Goal: Task Accomplishment & Management: Use online tool/utility

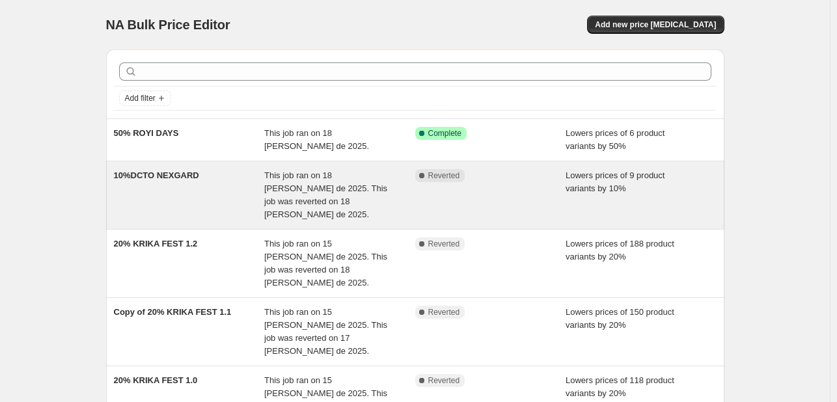
scroll to position [130, 0]
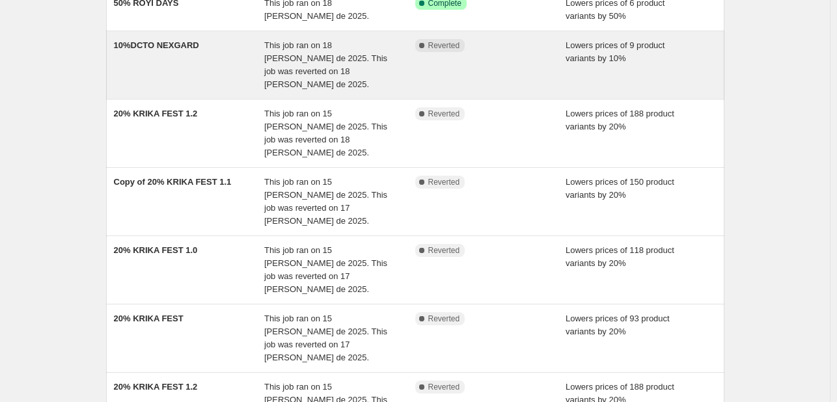
click at [339, 55] on span "This job ran on 18 [PERSON_NAME] de 2025. This job was reverted on 18 [PERSON_N…" at bounding box center [325, 64] width 123 height 49
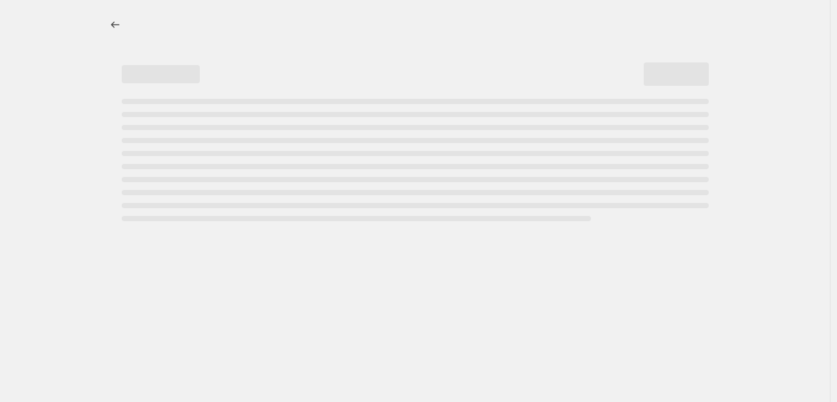
select select "percentage"
select select "pp"
select select "collection"
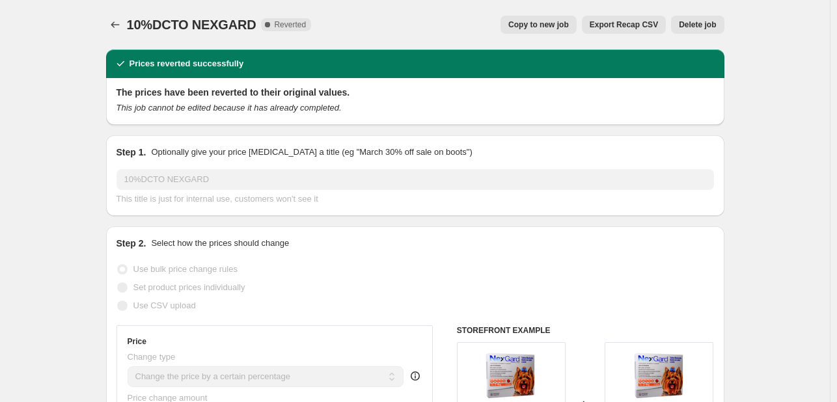
click at [537, 27] on span "Copy to new job" at bounding box center [539, 25] width 61 height 10
select select "percentage"
select select "pp"
select select "collection"
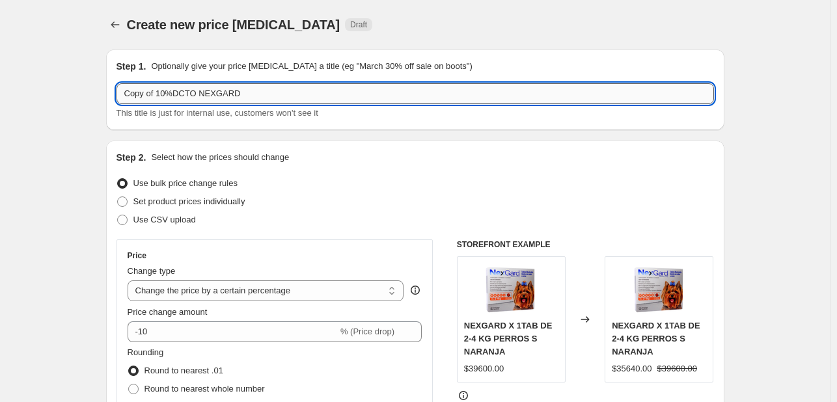
click at [159, 94] on input "Copy of 10%DCTO NEXGARD" at bounding box center [416, 93] width 598 height 21
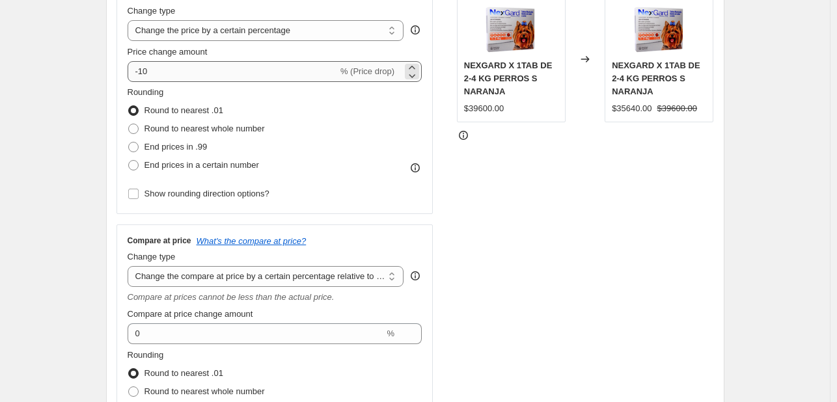
type input "20% DCTO NEXGARD"
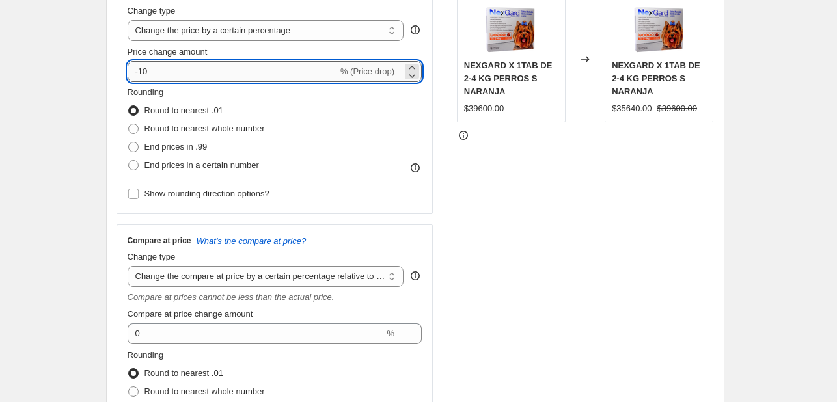
click at [144, 71] on input "-10" at bounding box center [233, 71] width 210 height 21
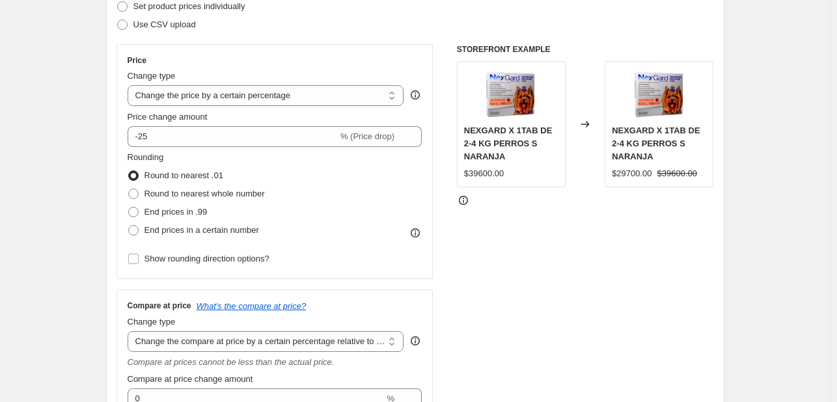
click at [634, 256] on div "STOREFRONT EXAMPLE NEXGARD X 1TAB DE 2-4 KG PERROS S NARANJA $39600.00 Changed …" at bounding box center [585, 293] width 257 height 498
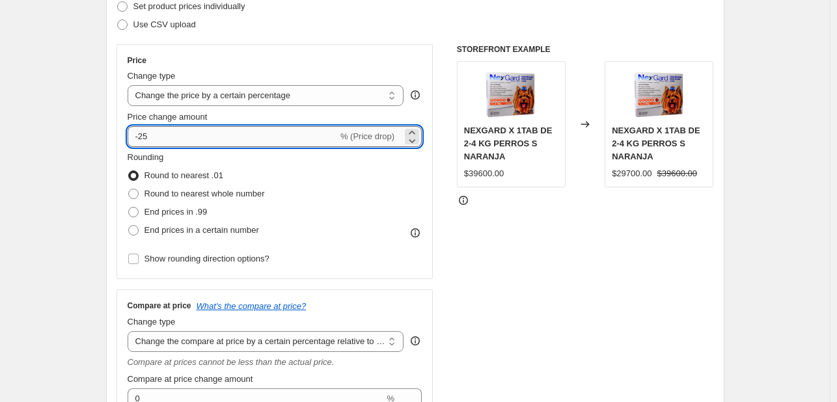
click at [165, 136] on input "-25" at bounding box center [233, 136] width 210 height 21
type input "-2"
type input "-0"
type input "-1"
type input "-20"
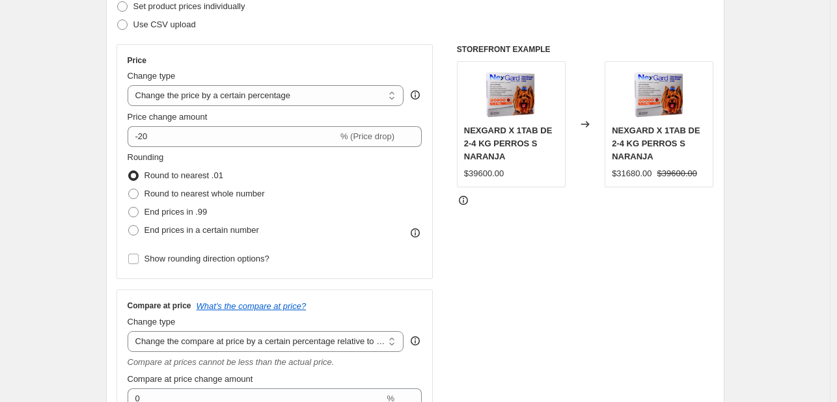
click at [249, 68] on div "Price Change type Change the price to a certain amount Change the price by a ce…" at bounding box center [275, 161] width 295 height 213
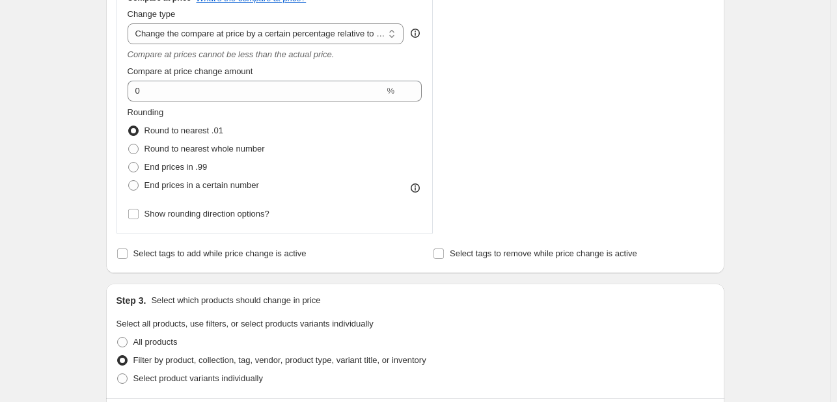
scroll to position [521, 0]
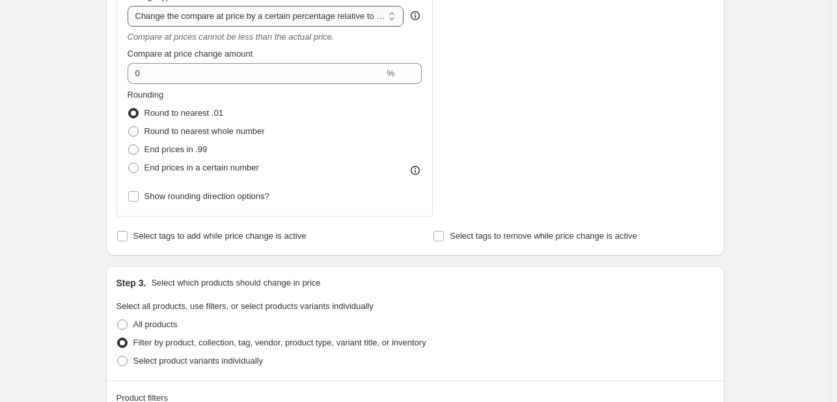
click at [393, 21] on select "Change the compare at price to the current price (sale) Change the compare at p…" at bounding box center [266, 16] width 277 height 21
click at [130, 6] on select "Change the compare at price to the current price (sale) Change the compare at p…" at bounding box center [266, 16] width 277 height 21
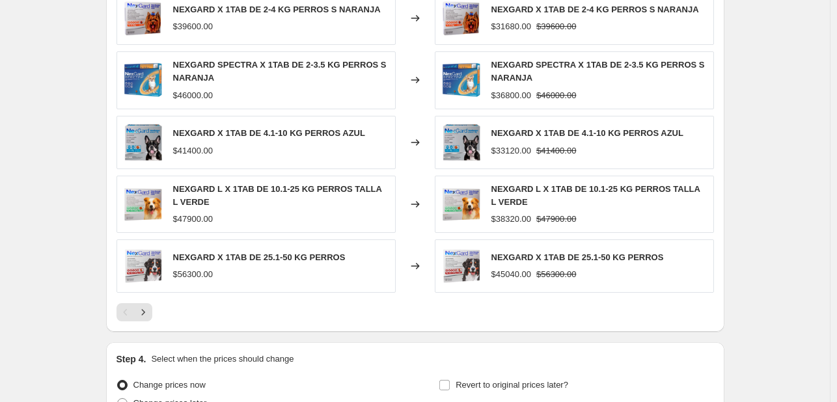
scroll to position [1172, 0]
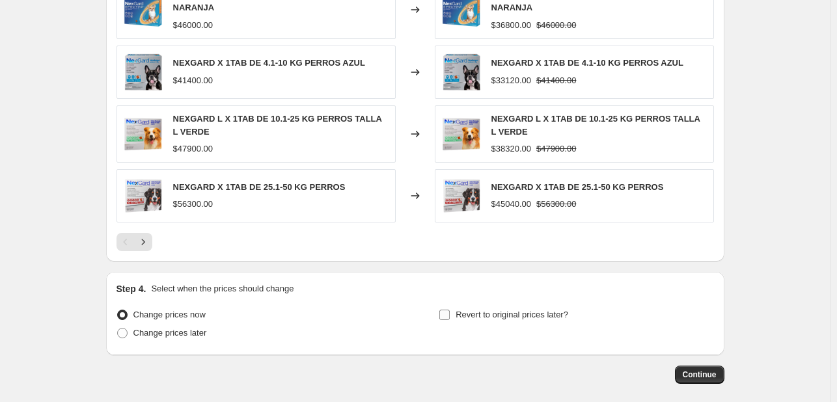
click at [450, 315] on input "Revert to original prices later?" at bounding box center [445, 315] width 10 height 10
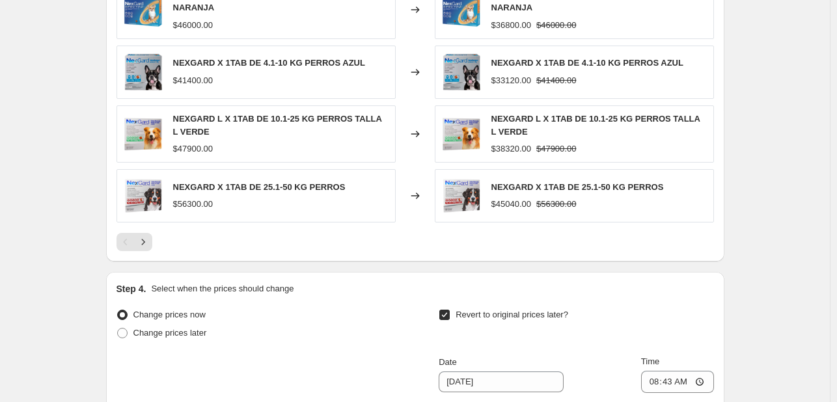
click at [449, 311] on input "Revert to original prices later?" at bounding box center [445, 315] width 10 height 10
checkbox input "false"
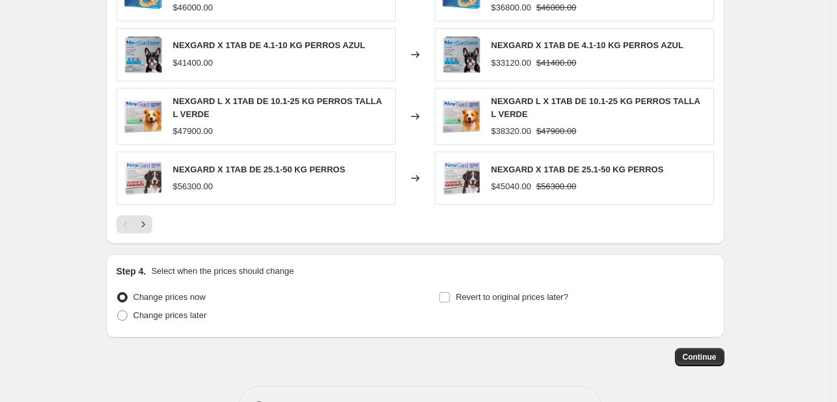
scroll to position [1232, 0]
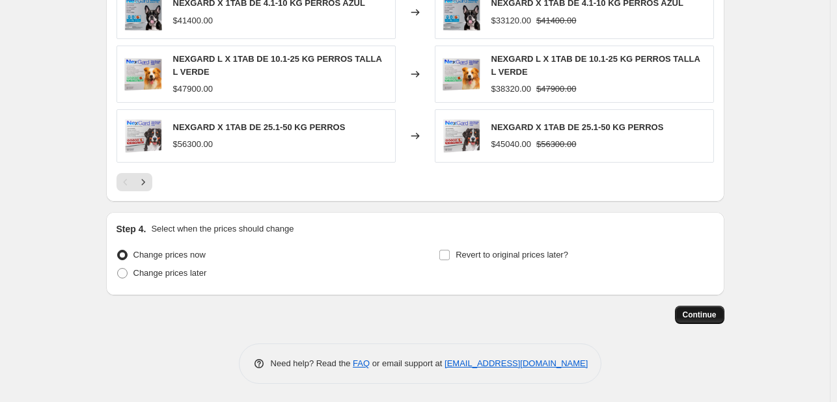
click at [689, 307] on button "Continue" at bounding box center [699, 315] width 49 height 18
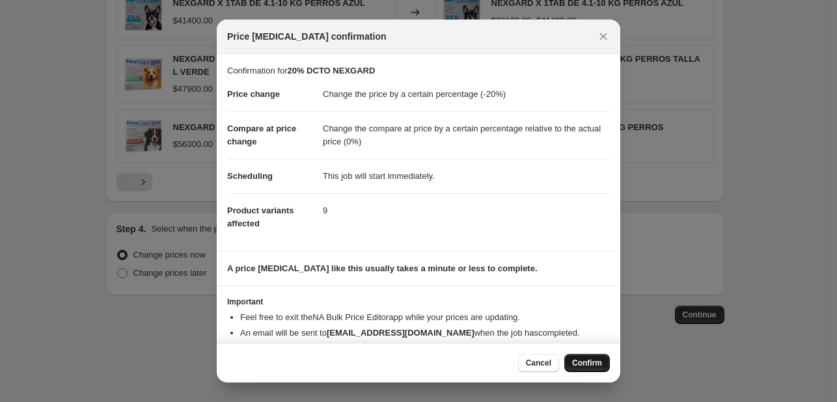
click at [583, 358] on span "Confirm" at bounding box center [587, 363] width 30 height 10
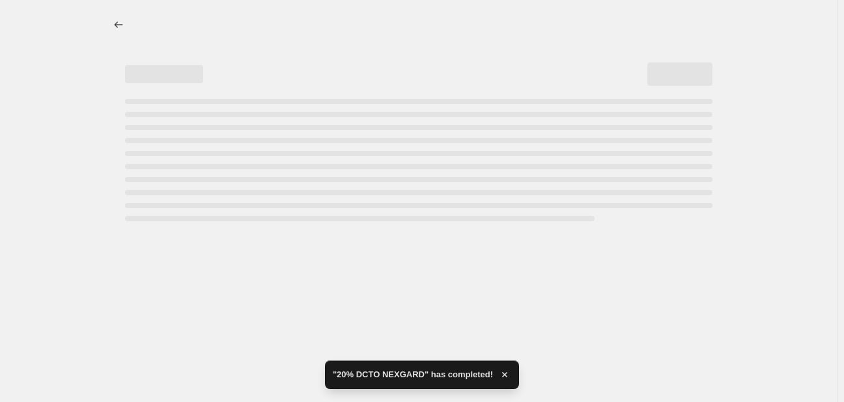
select select "percentage"
select select "pp"
select select "collection"
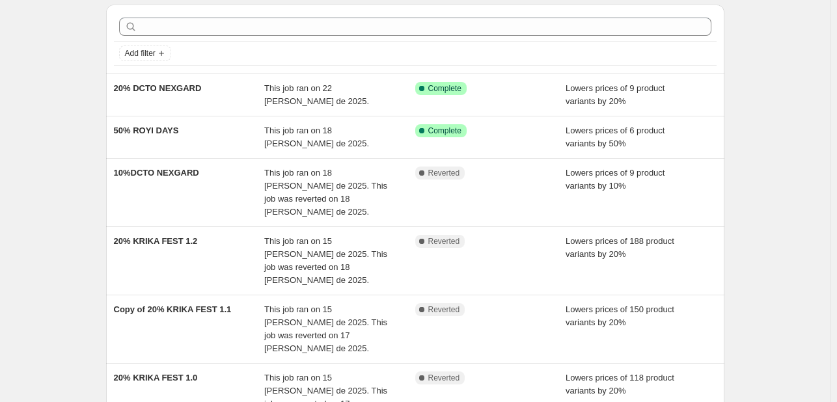
scroll to position [371, 0]
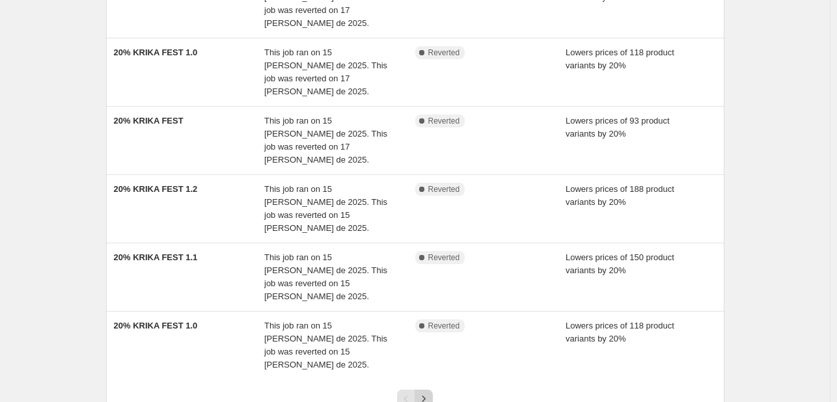
click at [425, 393] on icon "Next" at bounding box center [423, 399] width 13 height 13
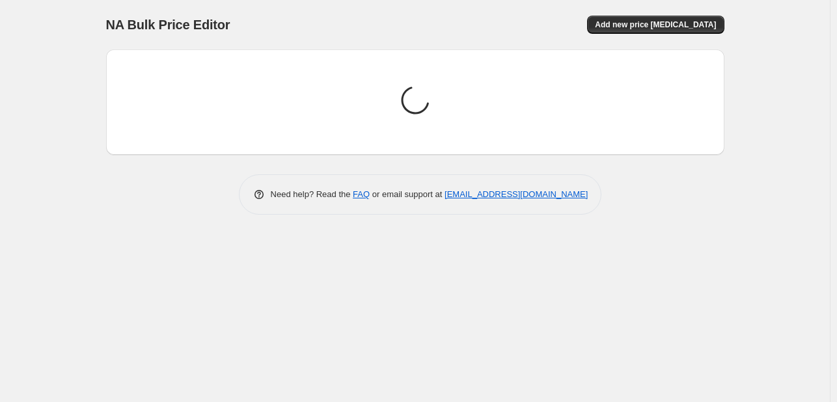
scroll to position [0, 0]
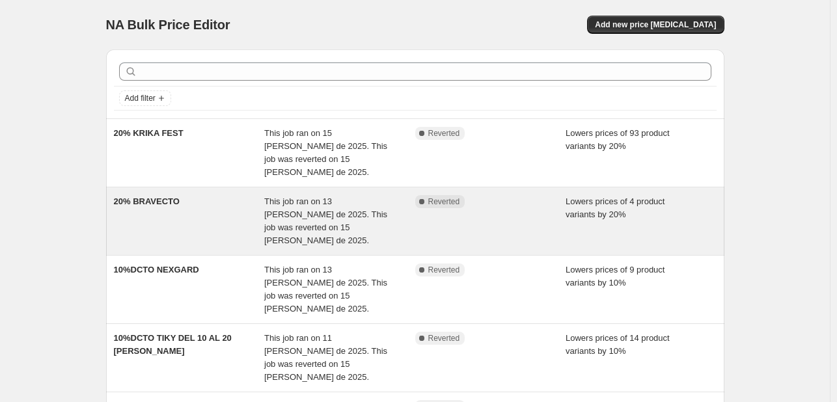
click at [352, 219] on div "This job ran on 13 [PERSON_NAME] de 2025. This job was reverted on 15 [PERSON_N…" at bounding box center [339, 221] width 151 height 52
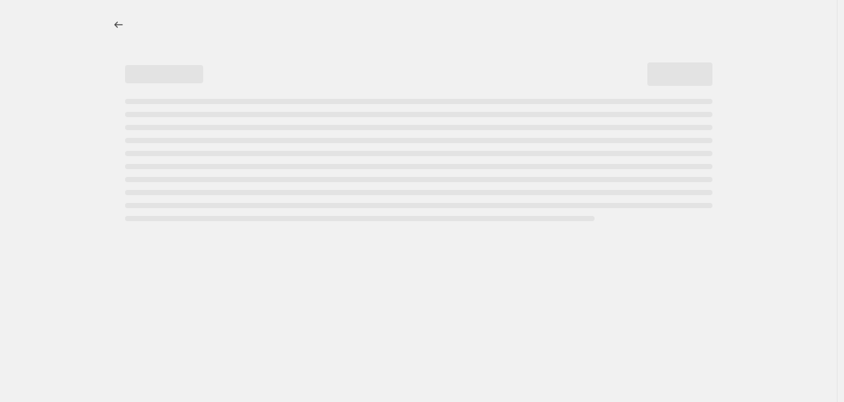
select select "percentage"
select select "pp"
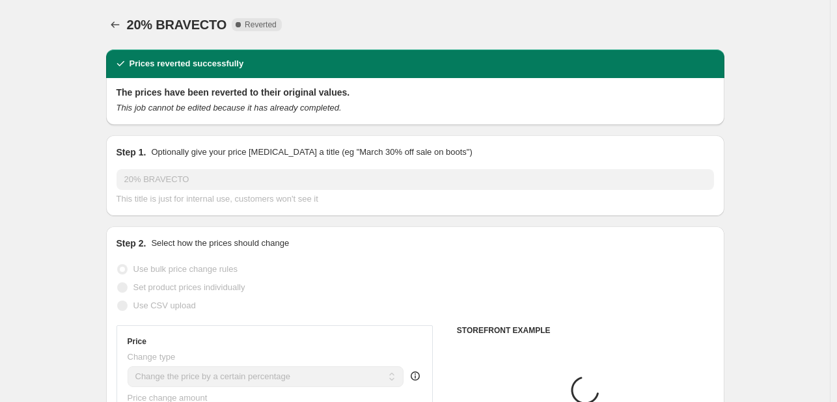
select select "collection"
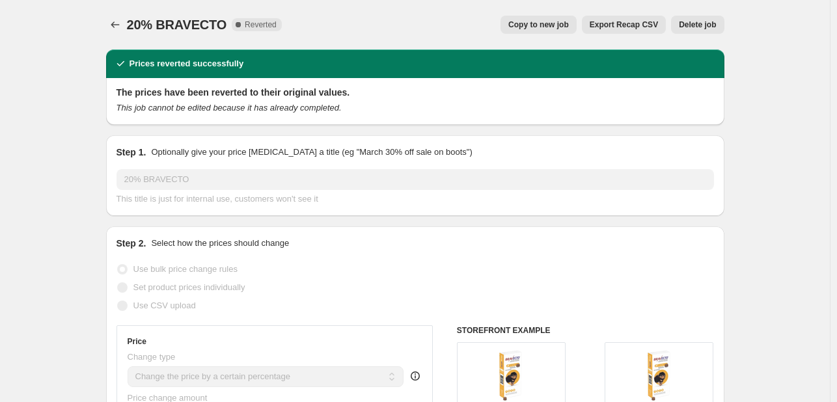
click at [542, 24] on span "Copy to new job" at bounding box center [539, 25] width 61 height 10
select select "percentage"
select select "pp"
select select "collection"
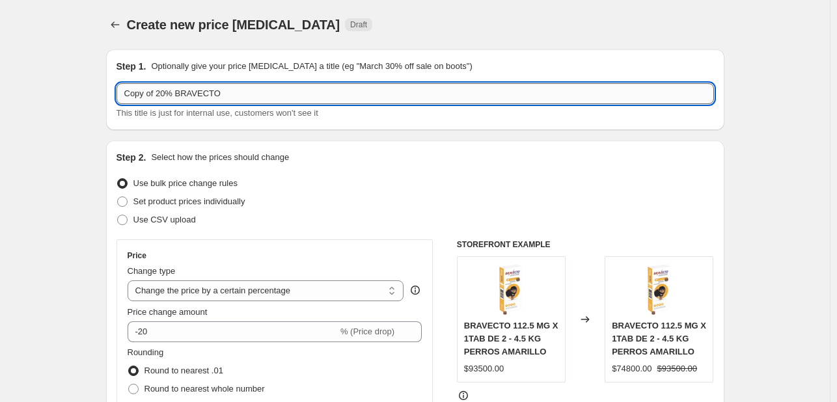
click at [164, 94] on input "Copy of 20% BRAVECTO" at bounding box center [416, 93] width 598 height 21
type input "10% BRAVECTO"
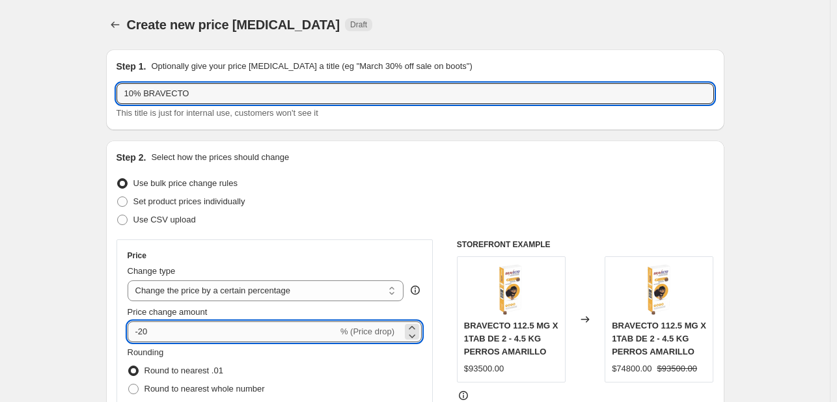
click at [155, 330] on input "-20" at bounding box center [233, 332] width 210 height 21
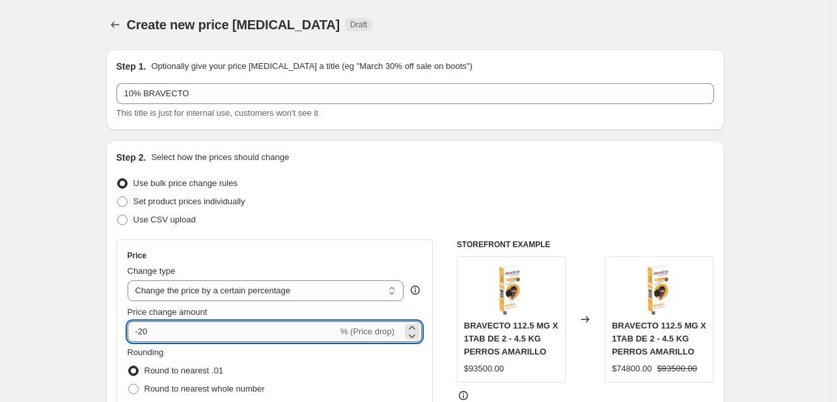
type input "-2"
type input "-10"
click at [310, 254] on div "Price" at bounding box center [275, 256] width 295 height 10
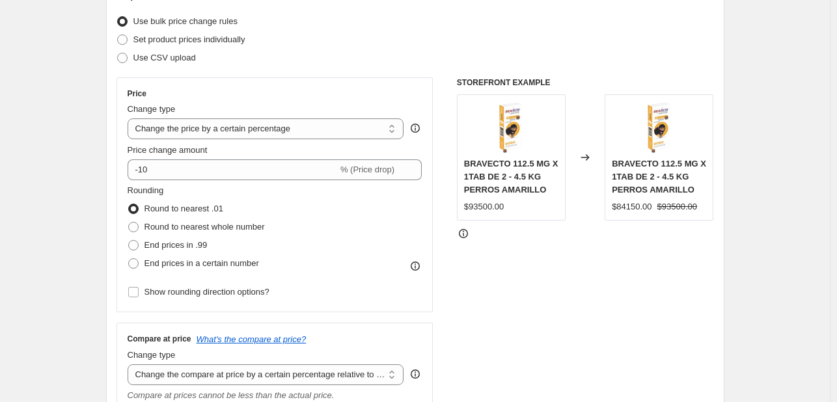
scroll to position [130, 0]
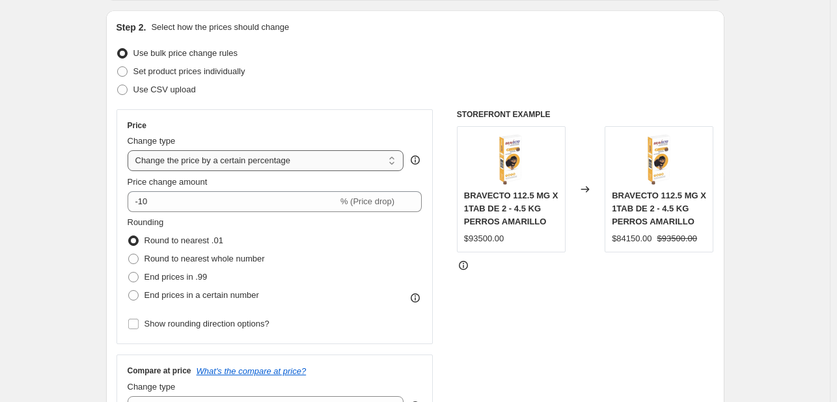
click at [364, 156] on select "Change the price to a certain amount Change the price by a certain amount Chang…" at bounding box center [266, 160] width 277 height 21
select select "pcap"
click at [130, 150] on select "Change the price to a certain amount Change the price by a certain amount Chang…" at bounding box center [266, 160] width 277 height 21
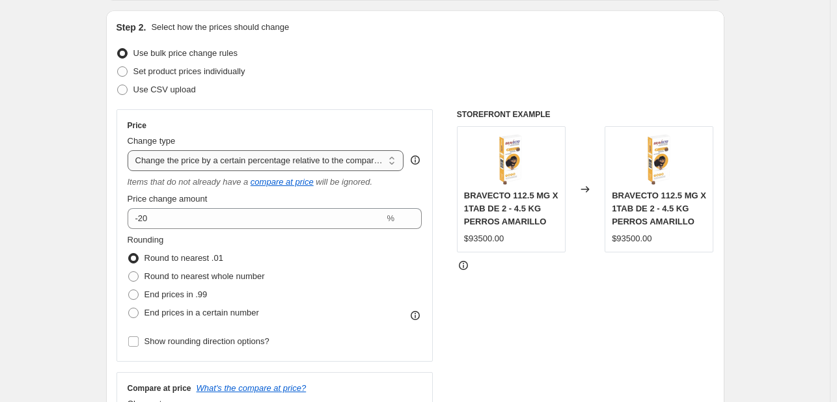
click at [375, 161] on select "Change the price to a certain amount Change the price by a certain amount Chang…" at bounding box center [266, 160] width 277 height 21
click at [130, 150] on select "Change the price to a certain amount Change the price by a certain amount Chang…" at bounding box center [266, 160] width 277 height 21
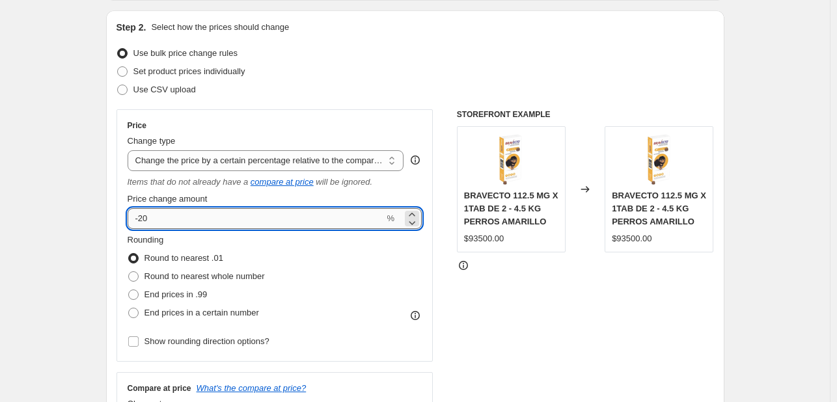
click at [161, 218] on input "-20" at bounding box center [256, 218] width 257 height 21
type input "-2"
click at [379, 250] on div "Rounding Round to nearest .01 Round to nearest whole number End prices in .99 E…" at bounding box center [275, 278] width 295 height 89
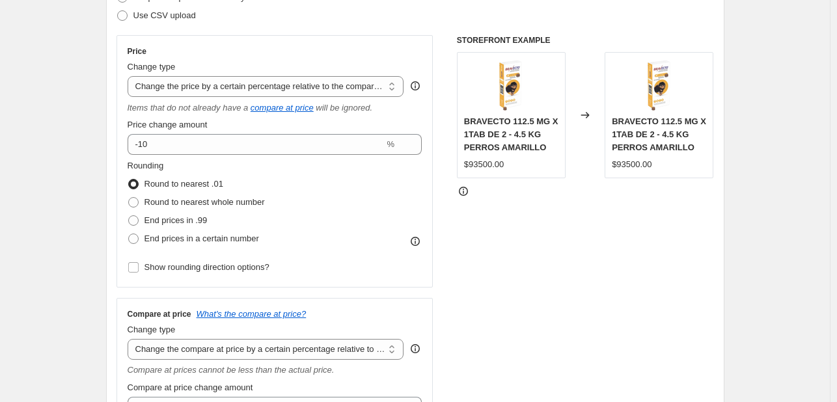
scroll to position [195, 0]
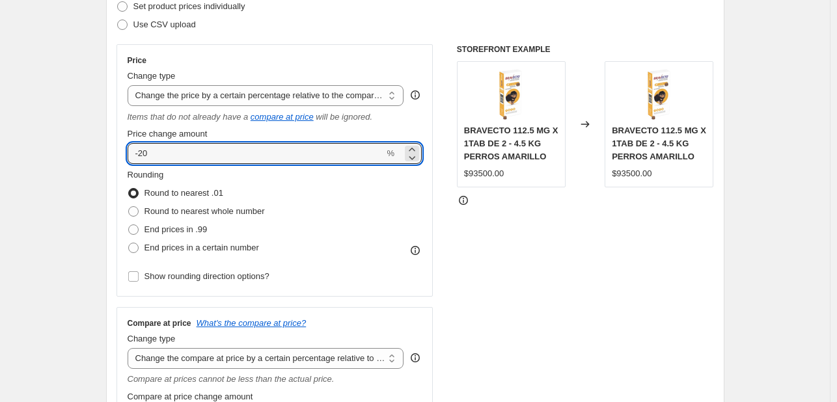
type input "-20"
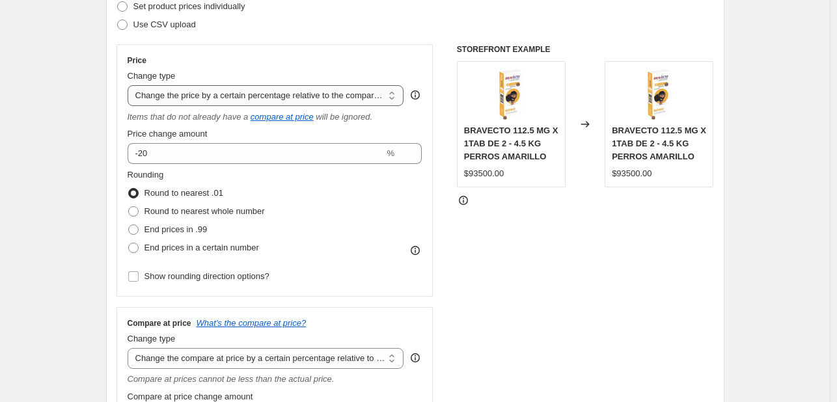
type input "Copy of 20% BRAVECTO"
click at [359, 101] on select "Change the price to a certain amount Change the price by a certain amount Chang…" at bounding box center [266, 95] width 277 height 21
select select "ecap"
click at [130, 85] on select "Change the price to a certain amount Change the price by a certain amount Chang…" at bounding box center [266, 95] width 277 height 21
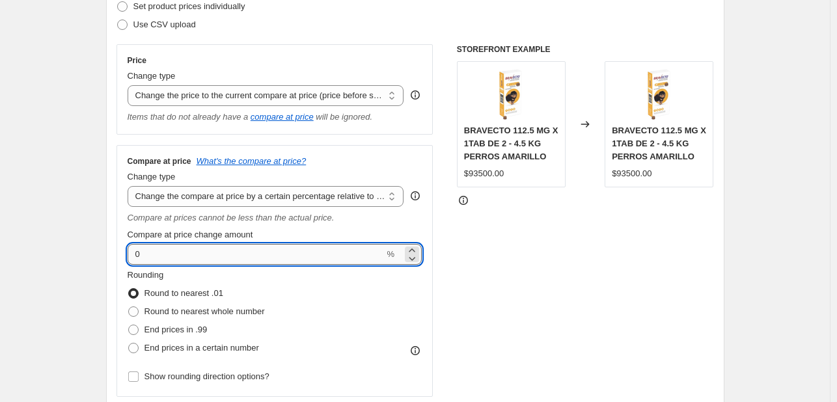
click at [169, 254] on input "0" at bounding box center [256, 254] width 257 height 21
click at [419, 257] on icon at bounding box center [412, 258] width 13 height 13
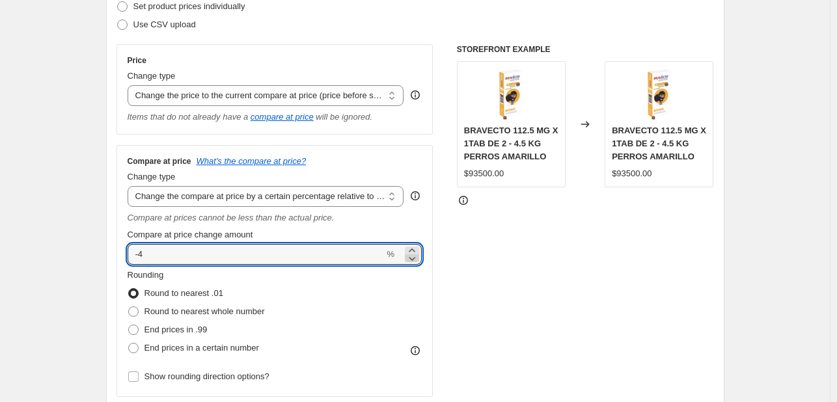
click at [419, 257] on icon at bounding box center [412, 258] width 13 height 13
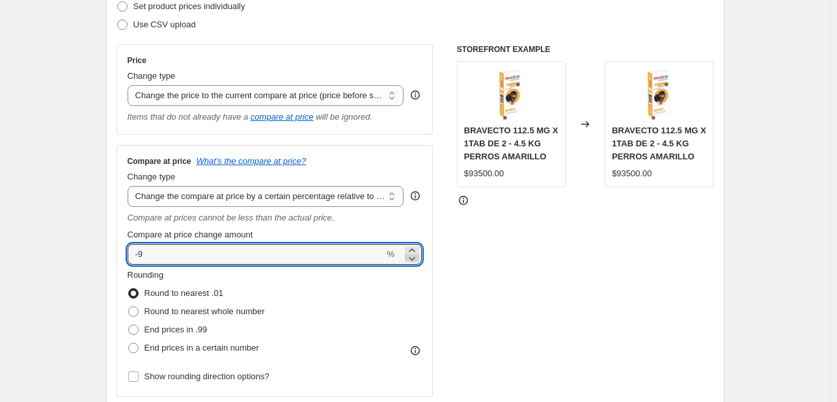
click at [419, 257] on icon at bounding box center [412, 258] width 13 height 13
type input "-10"
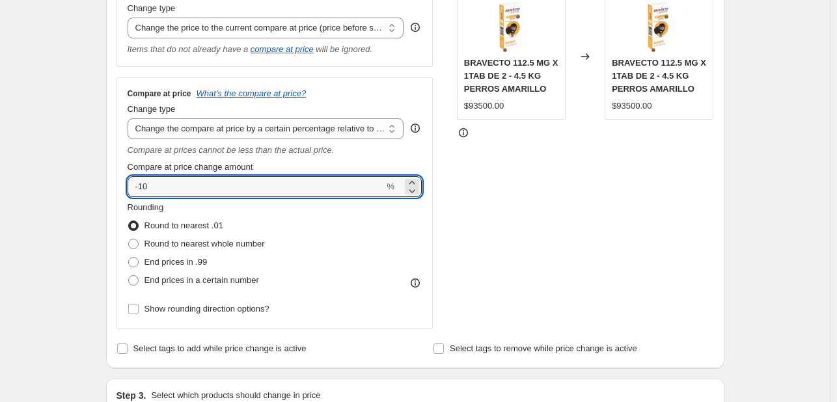
scroll to position [260, 0]
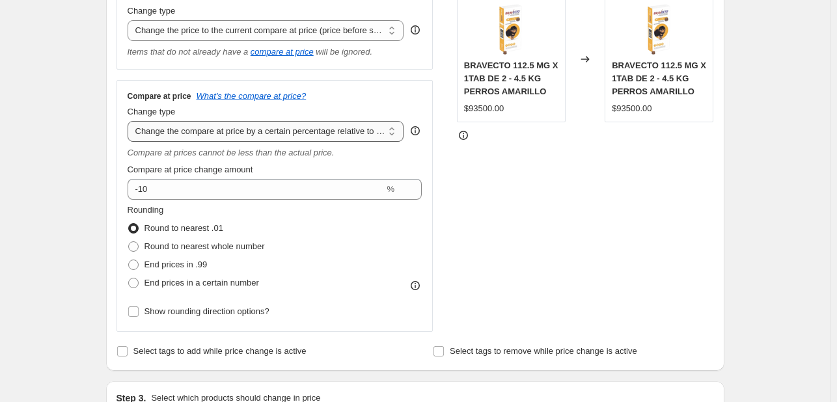
click at [391, 138] on select "Change the compare at price to the current price (sale) Change the compare at p…" at bounding box center [266, 131] width 277 height 21
click at [130, 122] on select "Change the compare at price to the current price (sale) Change the compare at p…" at bounding box center [266, 131] width 277 height 21
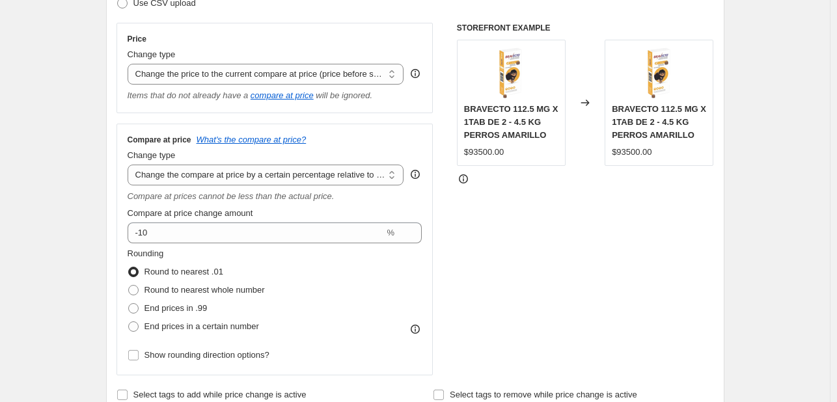
scroll to position [195, 0]
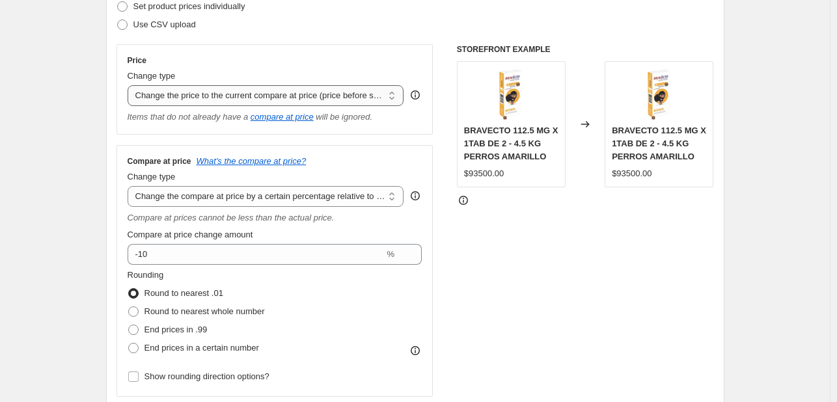
click at [379, 98] on select "Change the price to a certain amount Change the price by a certain amount Chang…" at bounding box center [266, 95] width 277 height 21
click at [348, 92] on select "Change the price to a certain amount Change the price by a certain amount Chang…" at bounding box center [266, 95] width 277 height 21
click at [365, 94] on select "Change the price to a certain amount Change the price by a certain amount Chang…" at bounding box center [266, 95] width 277 height 21
select select "percentage"
click at [130, 85] on select "Change the price to a certain amount Change the price by a certain amount Chang…" at bounding box center [266, 95] width 277 height 21
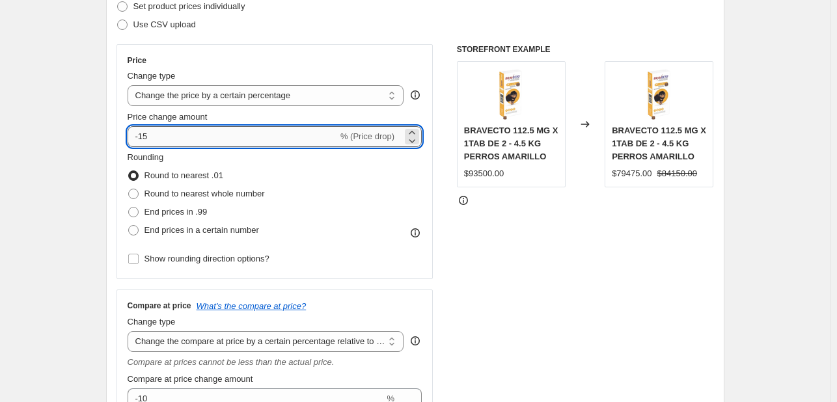
click at [242, 133] on input "-15" at bounding box center [233, 136] width 210 height 21
type input "-10"
click at [321, 180] on div "Rounding Round to nearest .01 Round to nearest whole number End prices in .99 E…" at bounding box center [275, 195] width 295 height 89
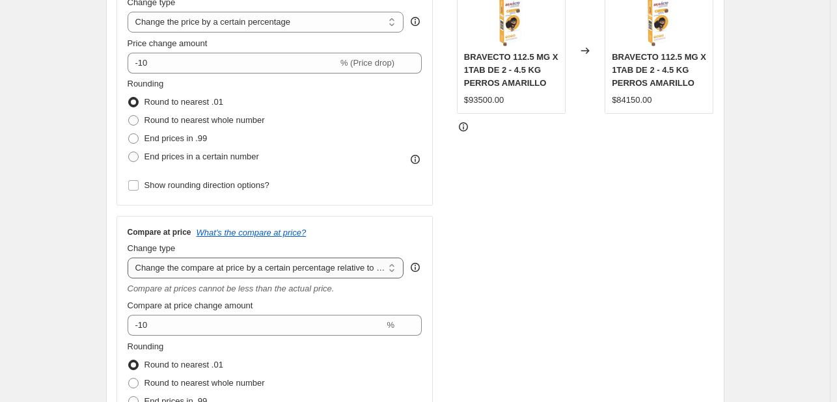
scroll to position [326, 0]
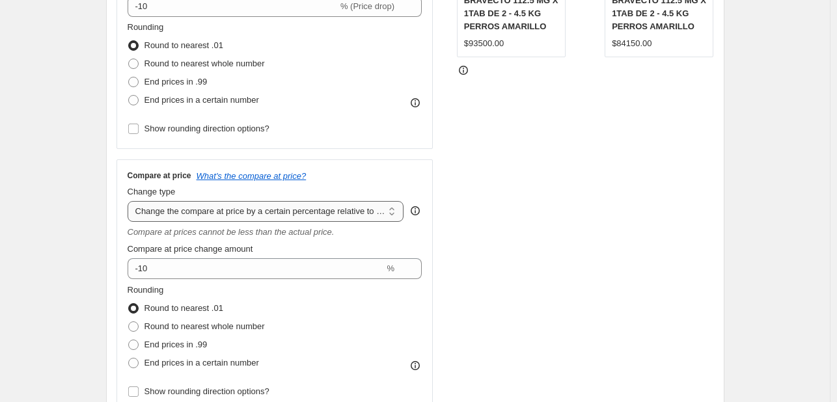
click at [391, 220] on select "Change the compare at price to the current price (sale) Change the compare at p…" at bounding box center [266, 211] width 277 height 21
click at [130, 201] on select "Change the compare at price to the current price (sale) Change the compare at p…" at bounding box center [266, 211] width 277 height 21
click at [385, 144] on div "Price Change type Change the price to a certain amount Change the price by a ce…" at bounding box center [275, 31] width 317 height 235
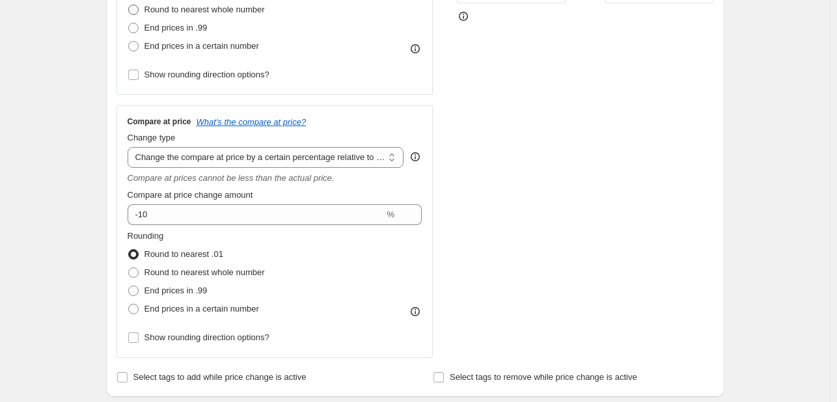
scroll to position [391, 0]
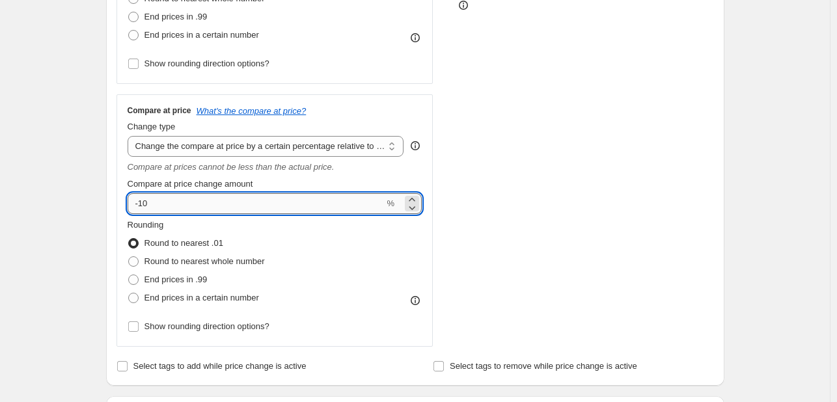
click at [193, 204] on input "-10" at bounding box center [256, 203] width 257 height 21
type input "-1"
type input "-0"
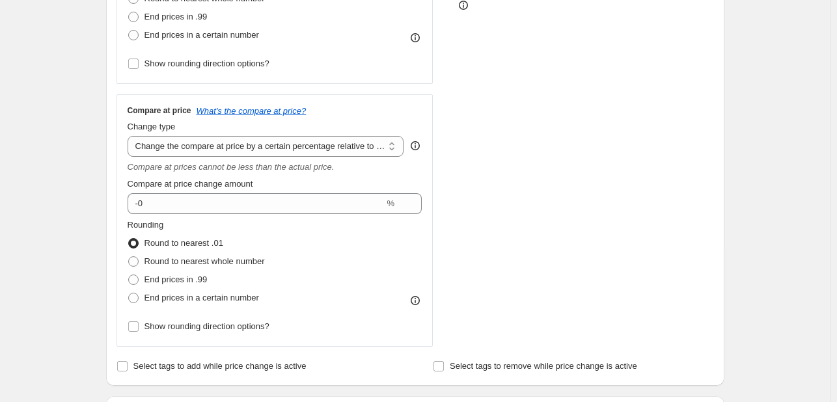
click at [323, 102] on div "Compare at price What's the compare at price? Change type Change the compare at…" at bounding box center [275, 220] width 317 height 253
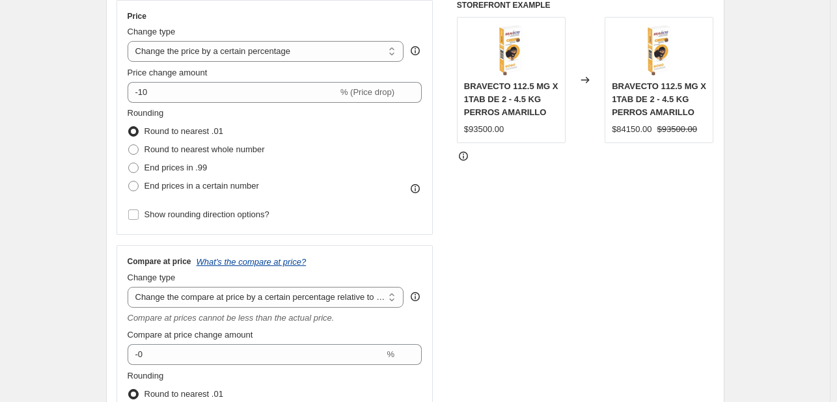
scroll to position [260, 0]
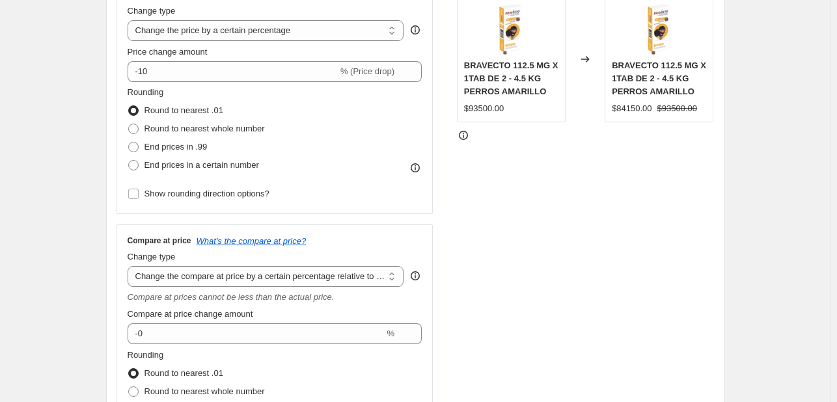
click at [562, 235] on div "STOREFRONT EXAMPLE BRAVECTO 112.5 MG X 1TAB DE 2 - 4.5 KG PERROS AMARILLO $9350…" at bounding box center [585, 228] width 257 height 498
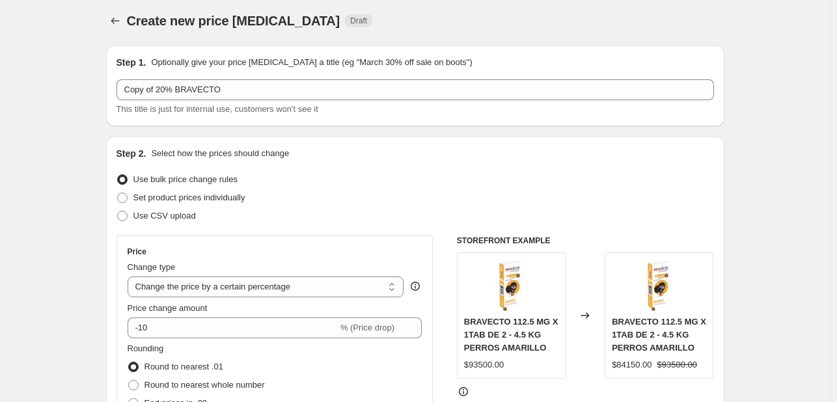
scroll to position [0, 0]
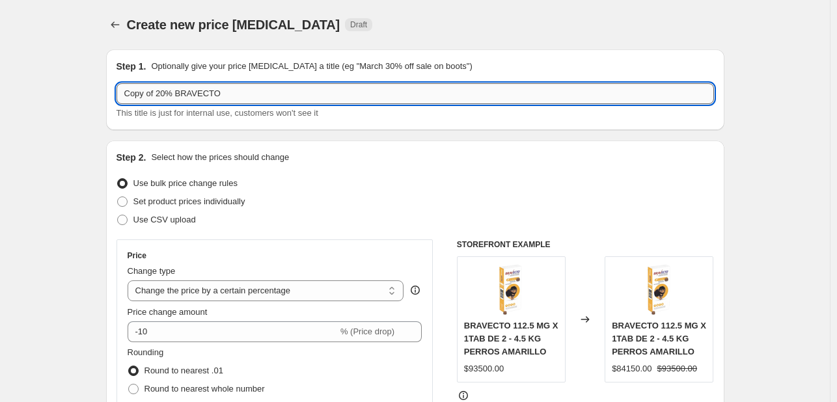
click at [161, 92] on input "Copy of 20% BRAVECTO" at bounding box center [416, 93] width 598 height 21
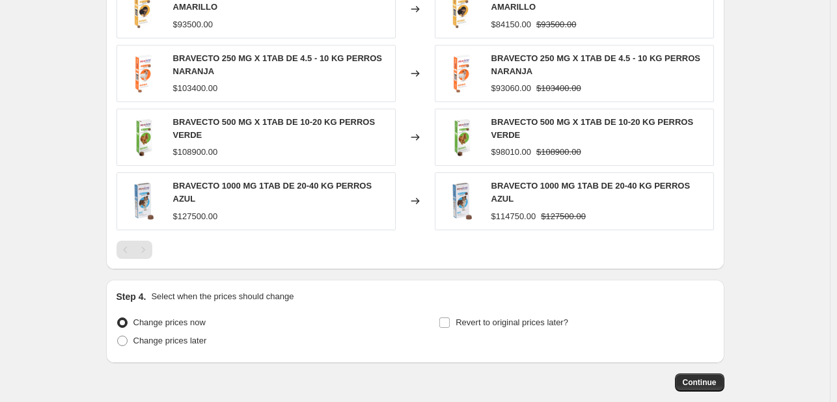
scroll to position [1177, 0]
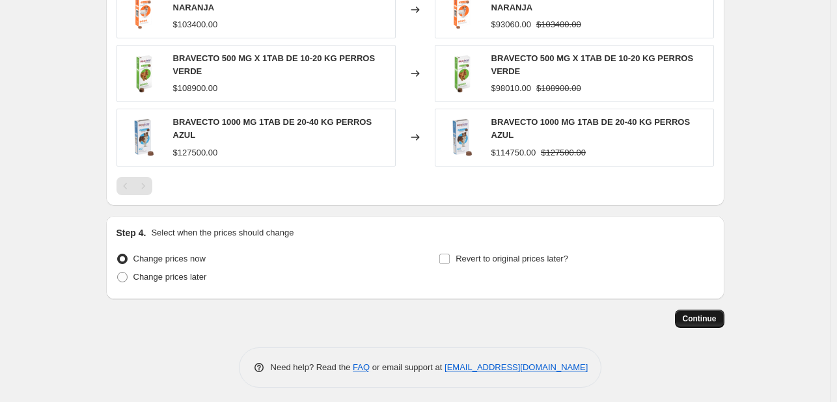
type input "10% BRAVECTO"
click at [691, 314] on span "Continue" at bounding box center [700, 319] width 34 height 10
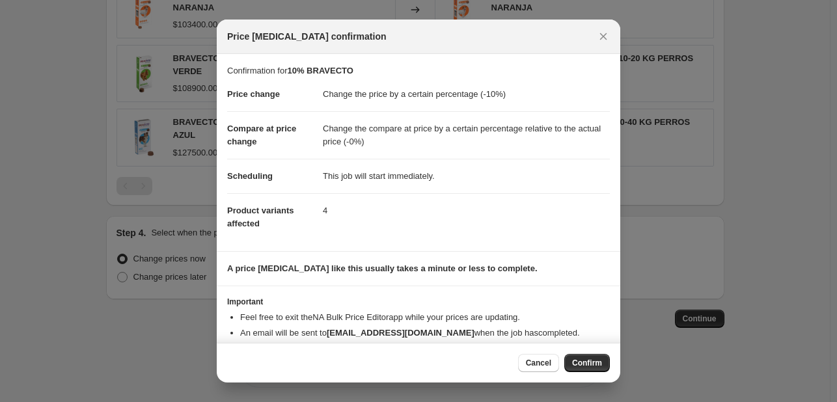
click at [594, 362] on span "Confirm" at bounding box center [587, 363] width 30 height 10
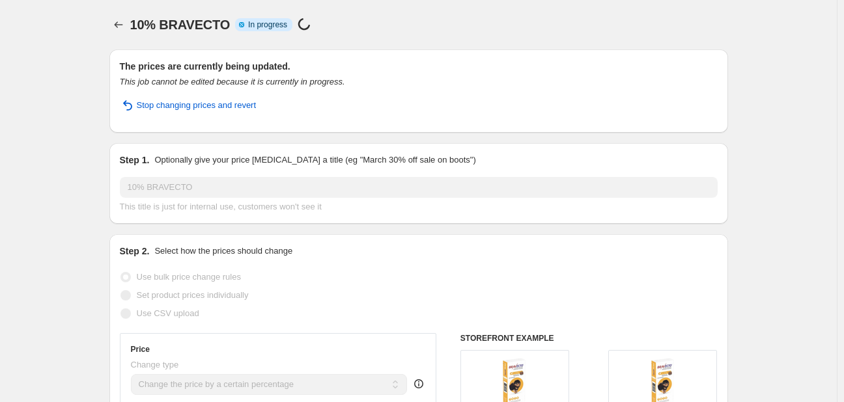
select select "percentage"
select select "pp"
select select "collection"
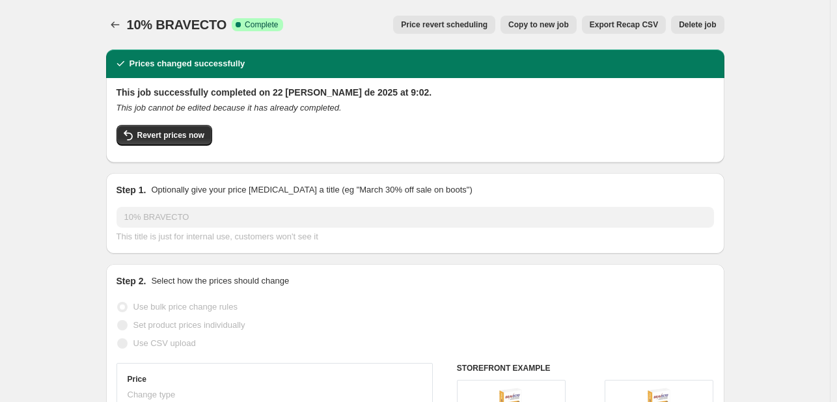
scroll to position [326, 0]
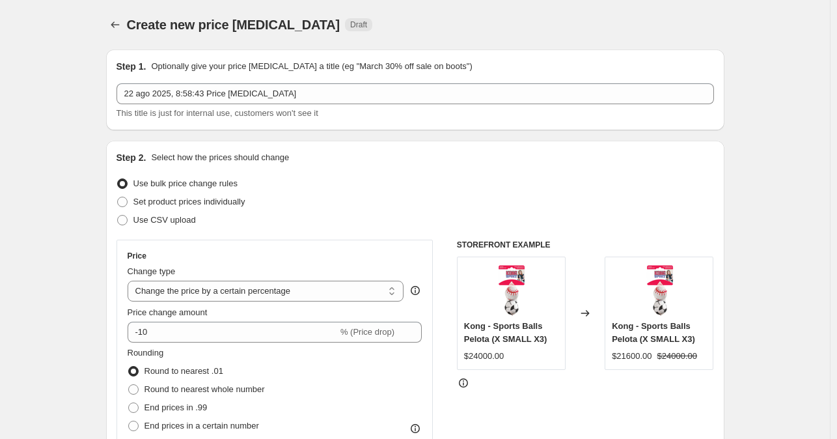
select select "percentage"
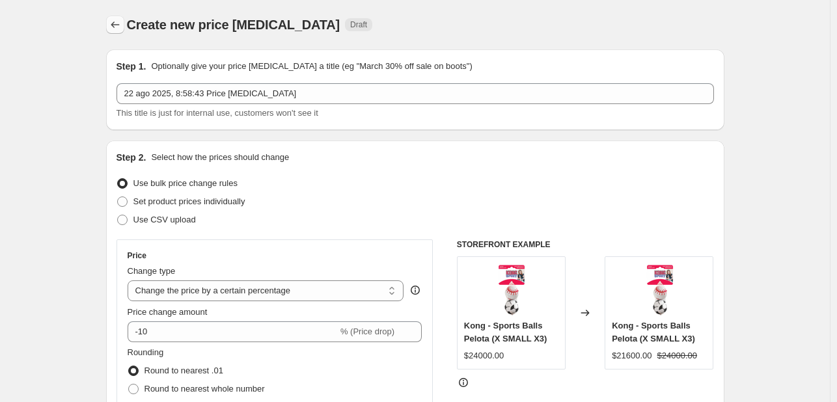
click at [122, 21] on icon "Price change jobs" at bounding box center [115, 24] width 13 height 13
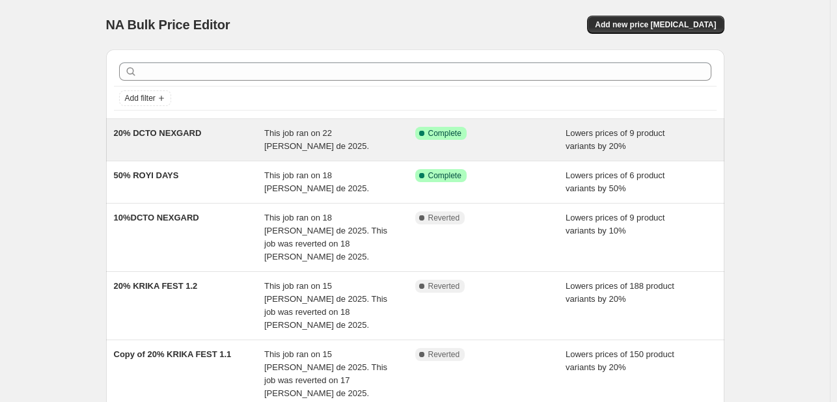
click at [325, 144] on div "This job ran on 22 [PERSON_NAME] de 2025." at bounding box center [339, 140] width 151 height 26
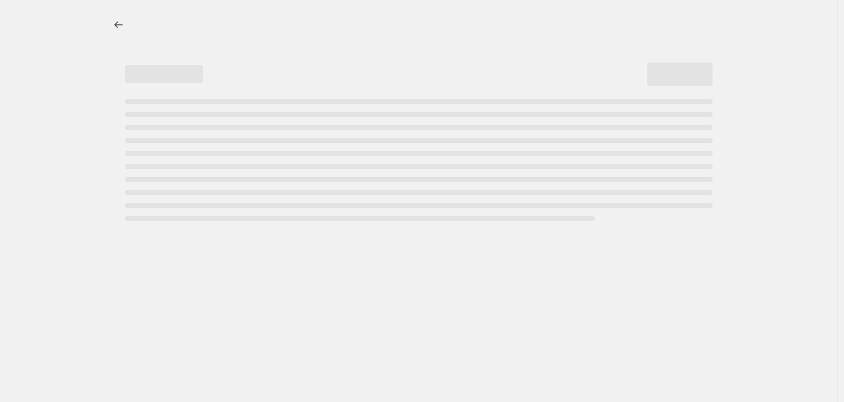
select select "percentage"
select select "pp"
select select "collection"
